Goal: Task Accomplishment & Management: Use online tool/utility

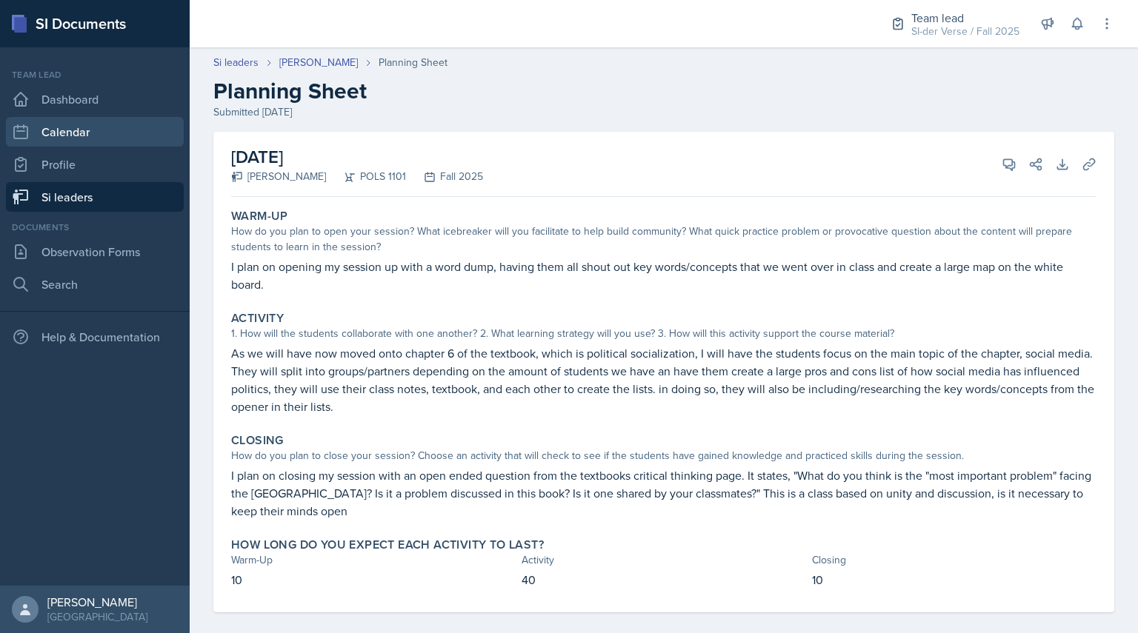
click at [74, 118] on link "Calendar" at bounding box center [95, 132] width 178 height 30
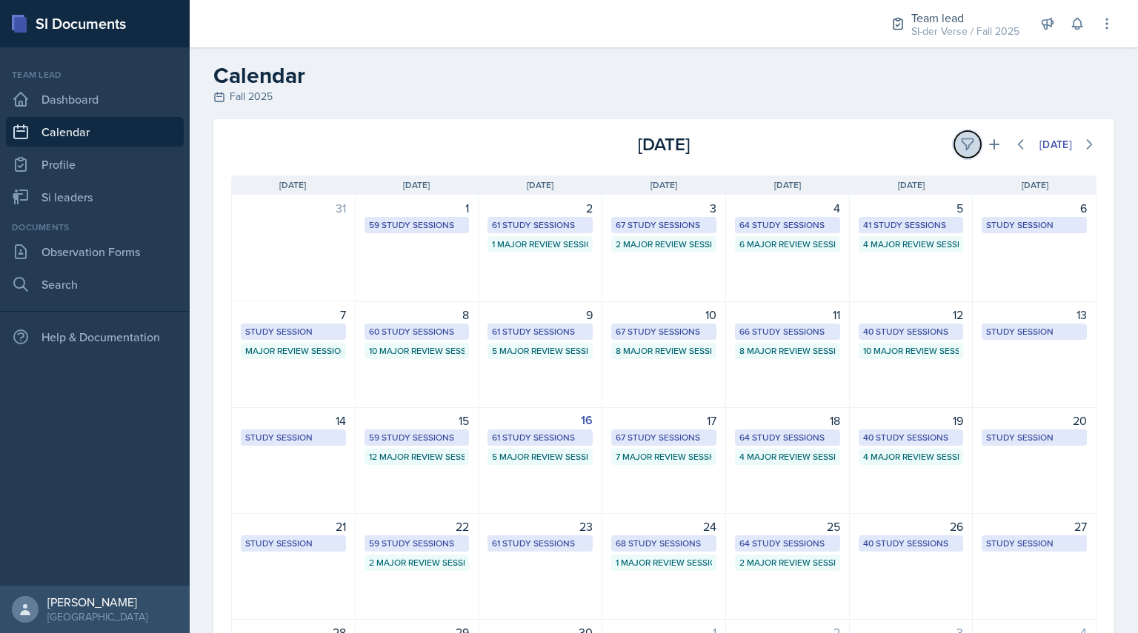
click at [961, 139] on icon at bounding box center [966, 144] width 11 height 11
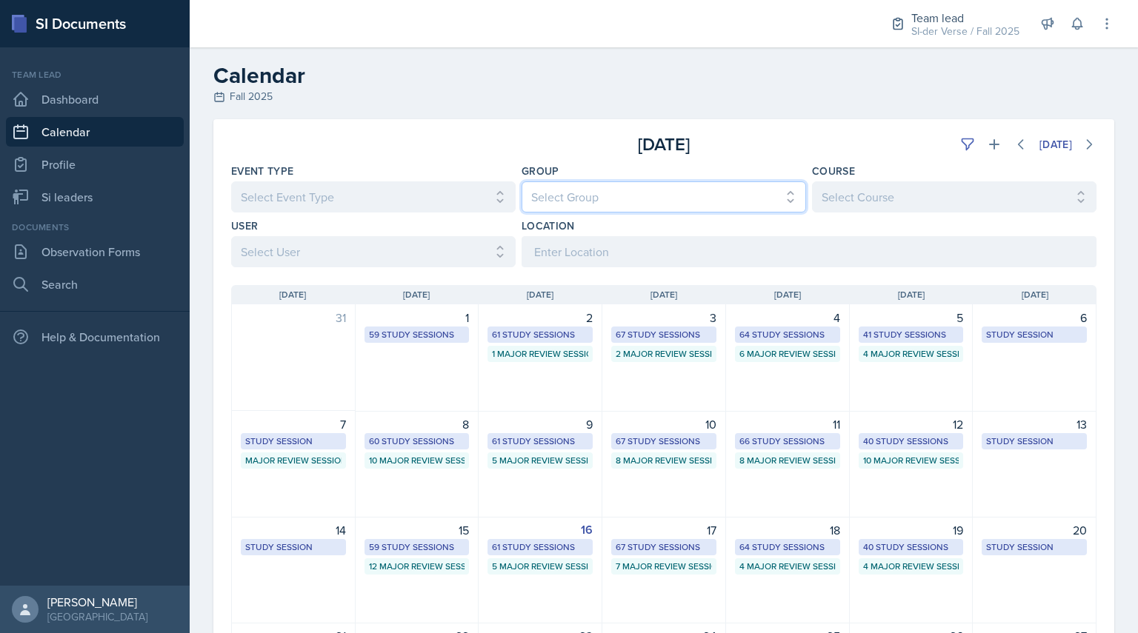
click at [641, 205] on select "Select Group All Demon SI of [GEOGRAPHIC_DATA] Les Mariettables Lion King Mamma…" at bounding box center [663, 196] width 284 height 31
select select "44ab9dba-f3c0-424e-97ee-e672c2edb7ca"
click at [521, 181] on select "Select Group All Demon SI of [GEOGRAPHIC_DATA] Les Mariettables Lion King Mamma…" at bounding box center [663, 196] width 284 height 31
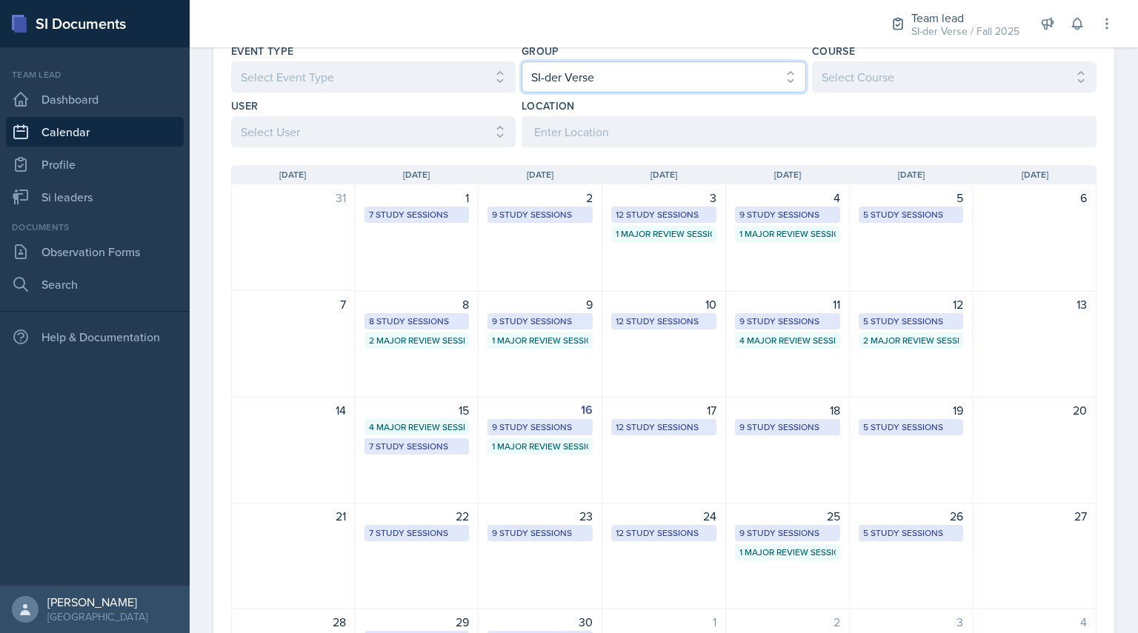
scroll to position [123, 0]
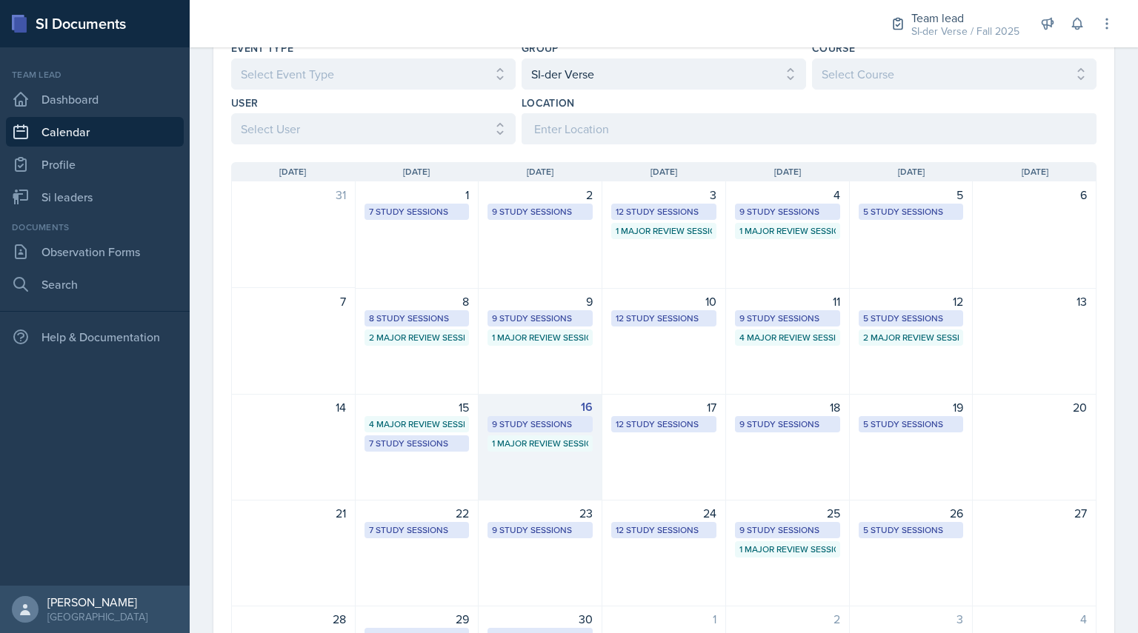
click at [555, 473] on div "16 9 Study Sessions 1 Major Review Session" at bounding box center [540, 447] width 124 height 107
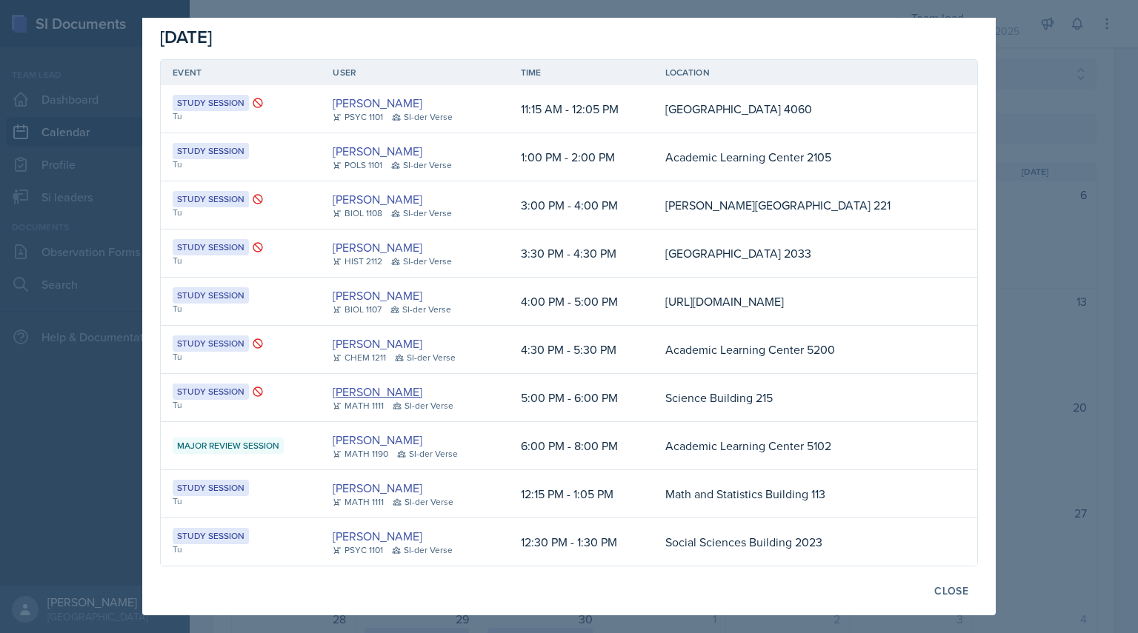
scroll to position [0, 0]
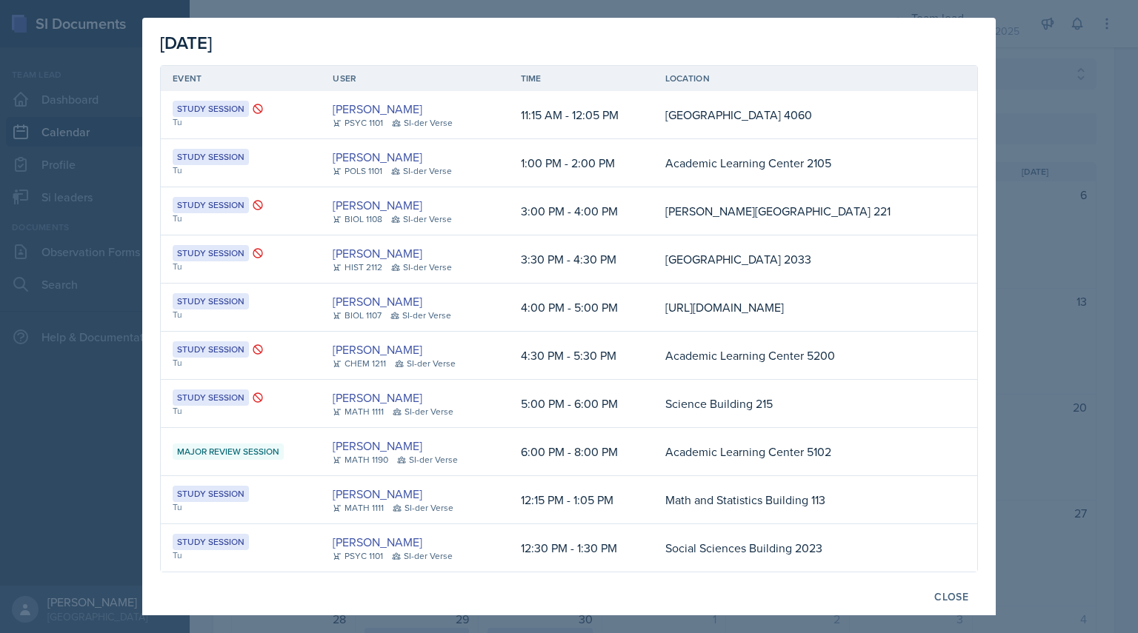
click at [1009, 194] on div at bounding box center [569, 316] width 1138 height 633
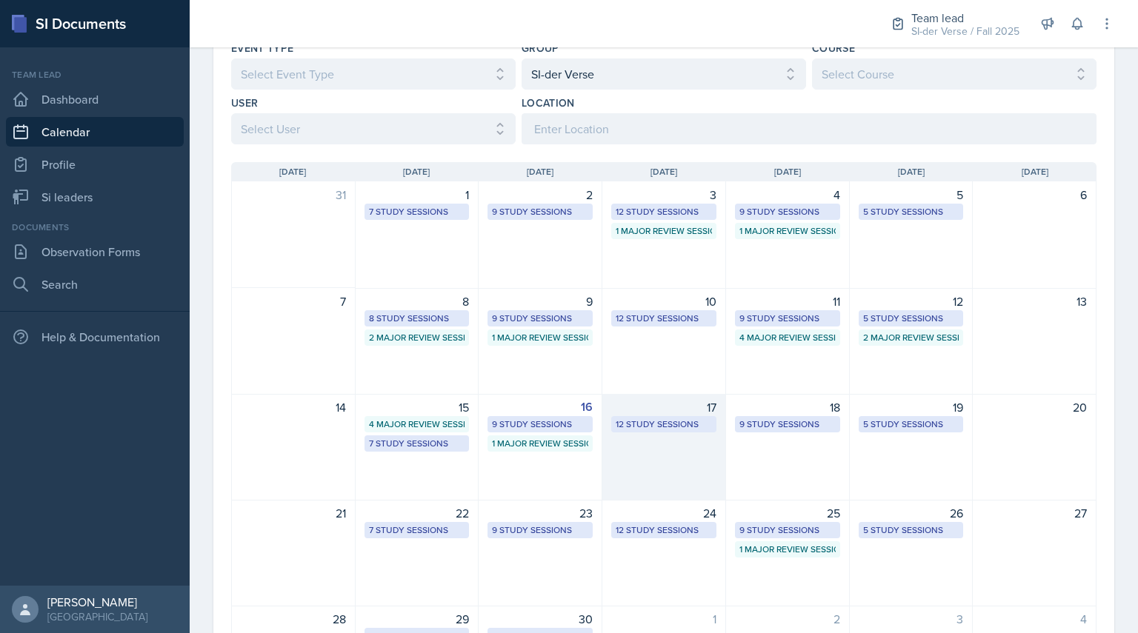
click at [648, 431] on div "12 Study Sessions" at bounding box center [663, 424] width 105 height 16
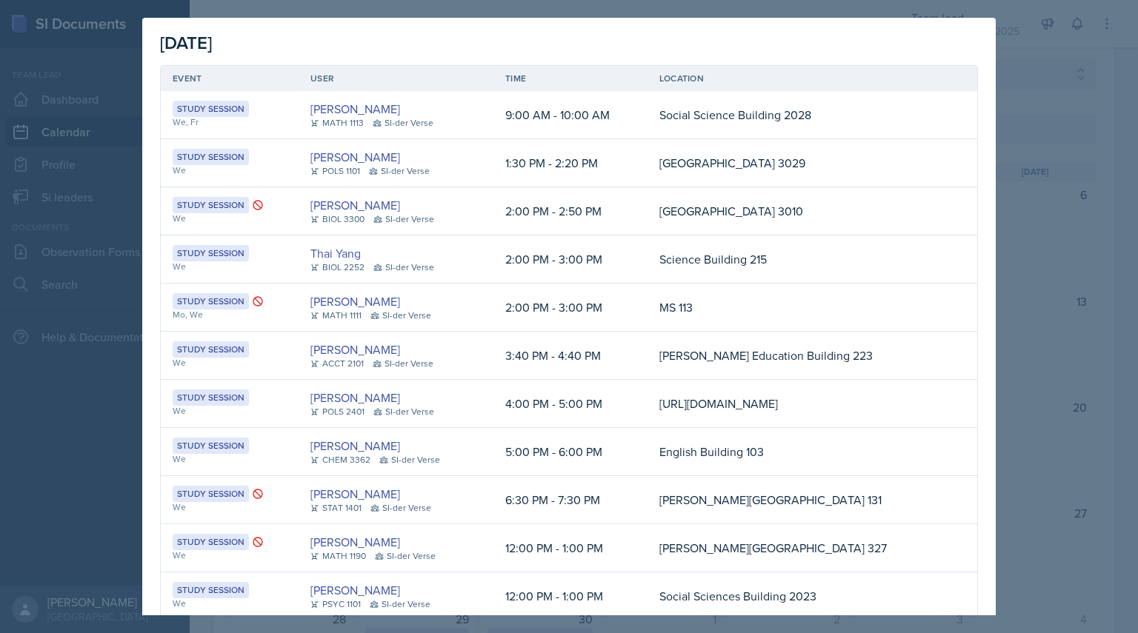
scroll to position [155, 0]
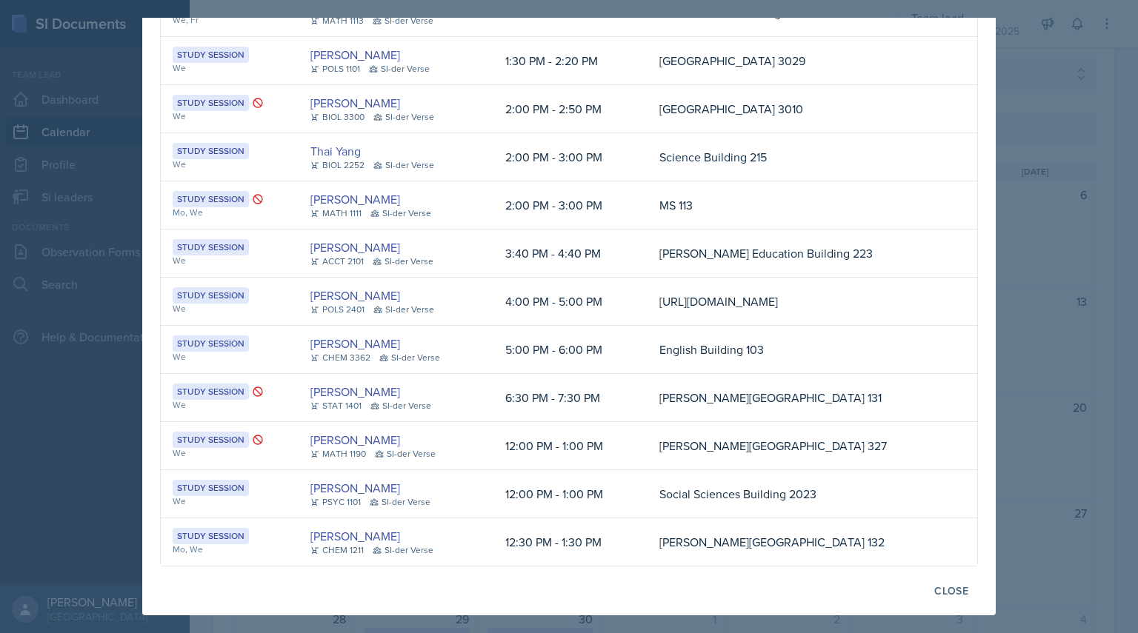
click at [493, 486] on td "12:00 PM - 1:00 PM" at bounding box center [570, 494] width 154 height 48
